Goal: Transaction & Acquisition: Purchase product/service

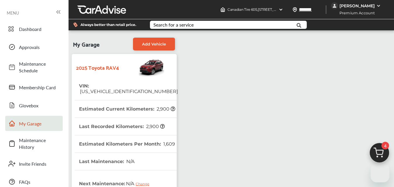
scroll to position [29, 0]
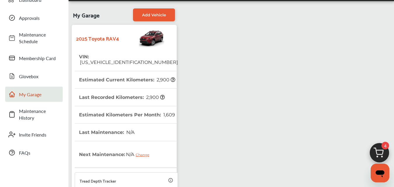
click at [377, 174] on icon "Open messaging window" at bounding box center [380, 173] width 9 height 7
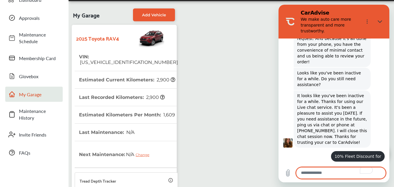
scroll to position [607, 0]
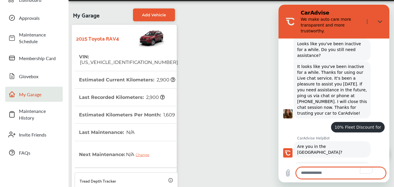
click at [333, 172] on textarea "To enrich screen reader interactions, please activate Accessibility in Grammarl…" at bounding box center [341, 173] width 90 height 12
type textarea "**********"
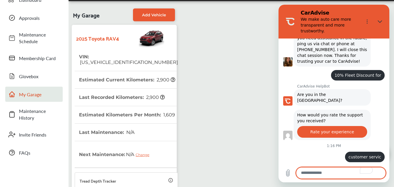
scroll to position [714, 0]
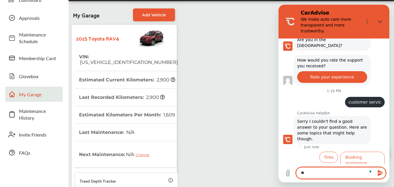
type textarea "*"
type textarea "**********"
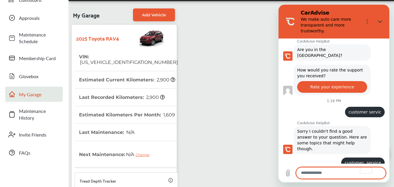
scroll to position [759, 0]
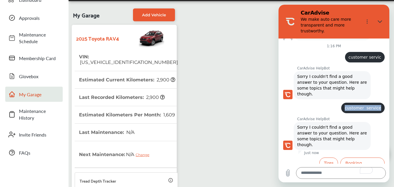
drag, startPoint x: 347, startPoint y: 68, endPoint x: 378, endPoint y: 65, distance: 31.3
click at [378, 103] on div "says: customer service" at bounding box center [362, 108] width 43 height 11
copy span "customer service"
click at [311, 174] on textarea "To enrich screen reader interactions, please activate Accessibility in Grammarl…" at bounding box center [341, 173] width 90 height 12
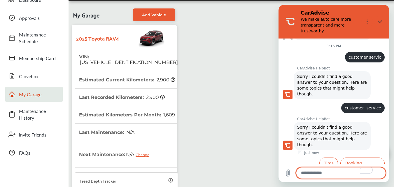
paste textarea "**********"
click at [320, 175] on textarea "**********" at bounding box center [341, 173] width 90 height 12
type textarea "**********"
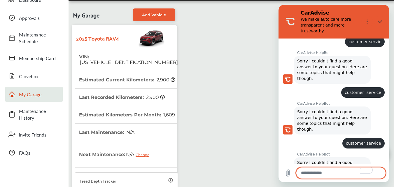
scroll to position [804, 0]
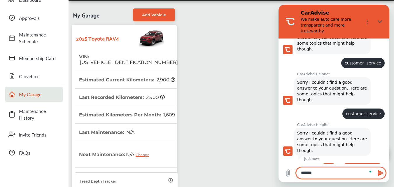
type textarea "********"
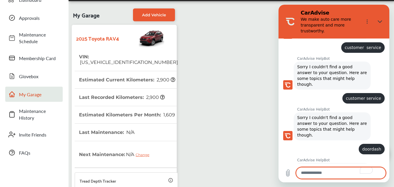
scroll to position [849, 0]
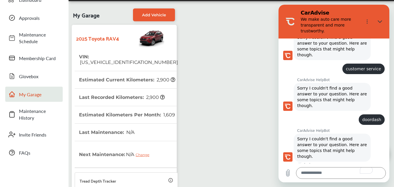
click at [322, 169] on button "Tires" at bounding box center [328, 174] width 19 height 11
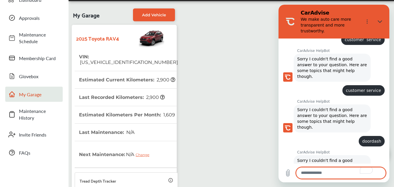
scroll to position [842, 0]
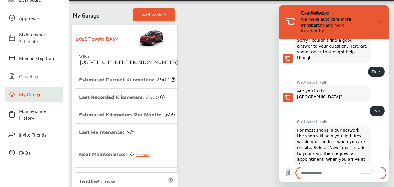
scroll to position [962, 0]
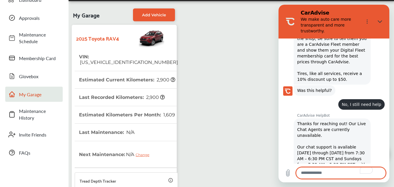
scroll to position [1075, 0]
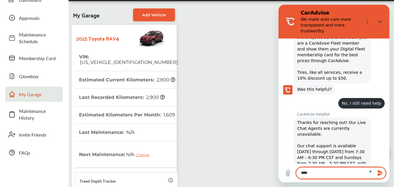
type textarea "*****"
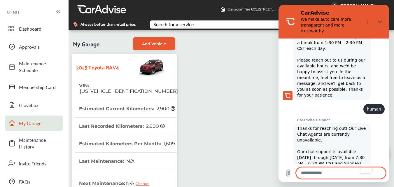
scroll to position [0, 0]
drag, startPoint x: 379, startPoint y: 24, endPoint x: 500, endPoint y: 27, distance: 121.1
click at [379, 24] on button "Close" at bounding box center [380, 22] width 12 height 12
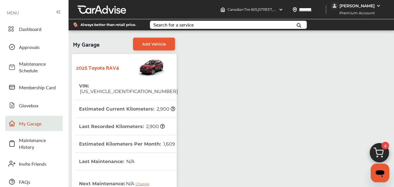
scroll to position [1254, 0]
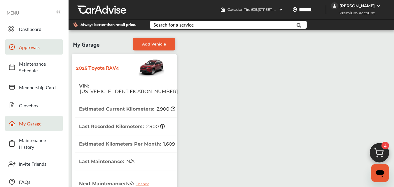
click at [25, 47] on span "Approvals" at bounding box center [39, 47] width 41 height 7
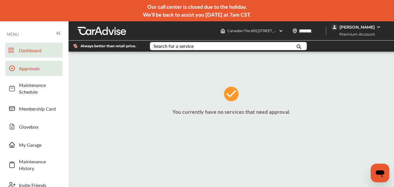
click at [33, 46] on link "Dashboard" at bounding box center [33, 50] width 57 height 15
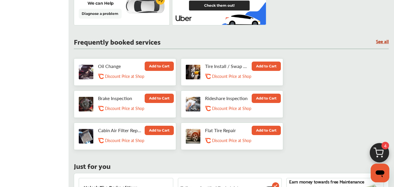
scroll to position [292, 0]
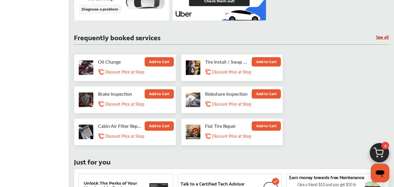
click at [272, 61] on button "Add to Cart" at bounding box center [266, 61] width 29 height 9
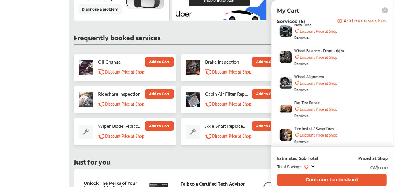
scroll to position [94, 0]
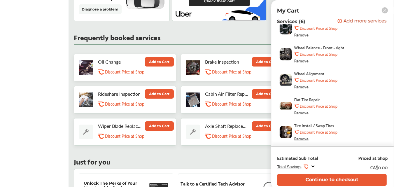
click at [302, 114] on div "Remove" at bounding box center [301, 112] width 14 height 5
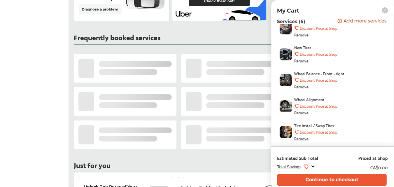
scroll to position [68, 0]
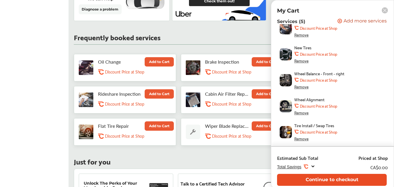
click at [306, 179] on button "Continue to checkout" at bounding box center [332, 180] width 110 height 12
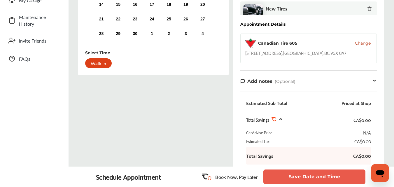
scroll to position [158, 0]
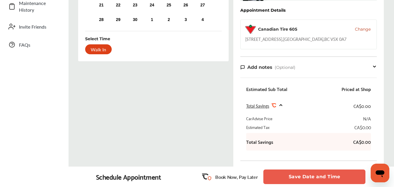
click at [362, 28] on span "Change" at bounding box center [363, 29] width 16 height 6
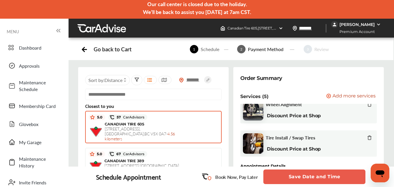
scroll to position [0, 0]
